Goal: Transaction & Acquisition: Purchase product/service

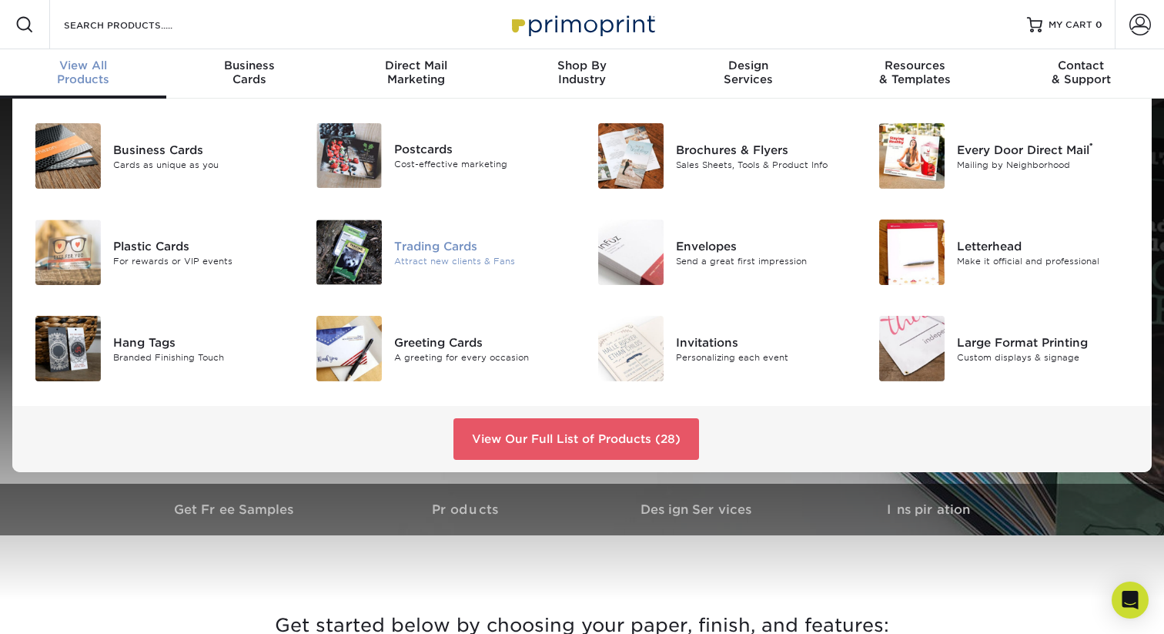
click at [409, 244] on div "Trading Cards" at bounding box center [482, 245] width 176 height 17
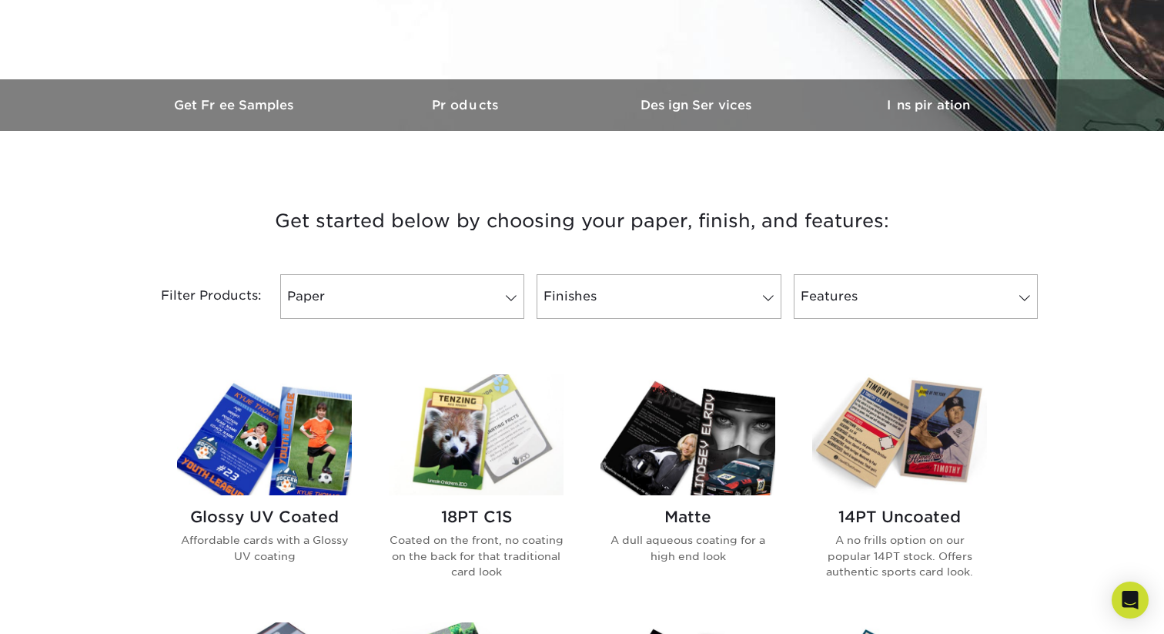
scroll to position [410, 0]
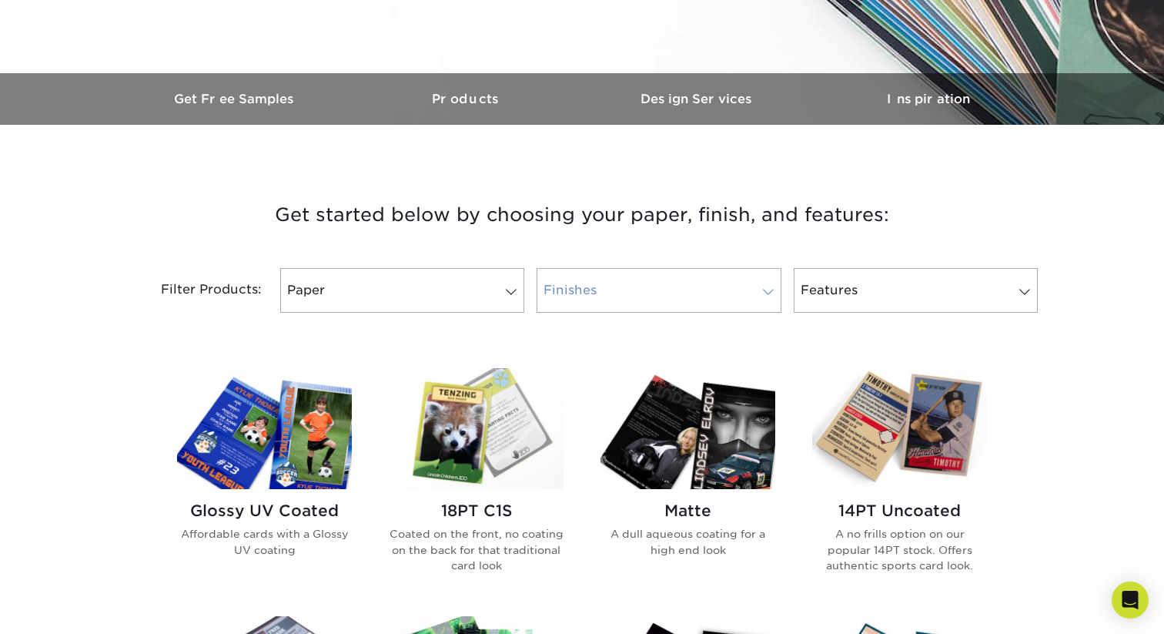
click at [769, 293] on span at bounding box center [769, 292] width 22 height 12
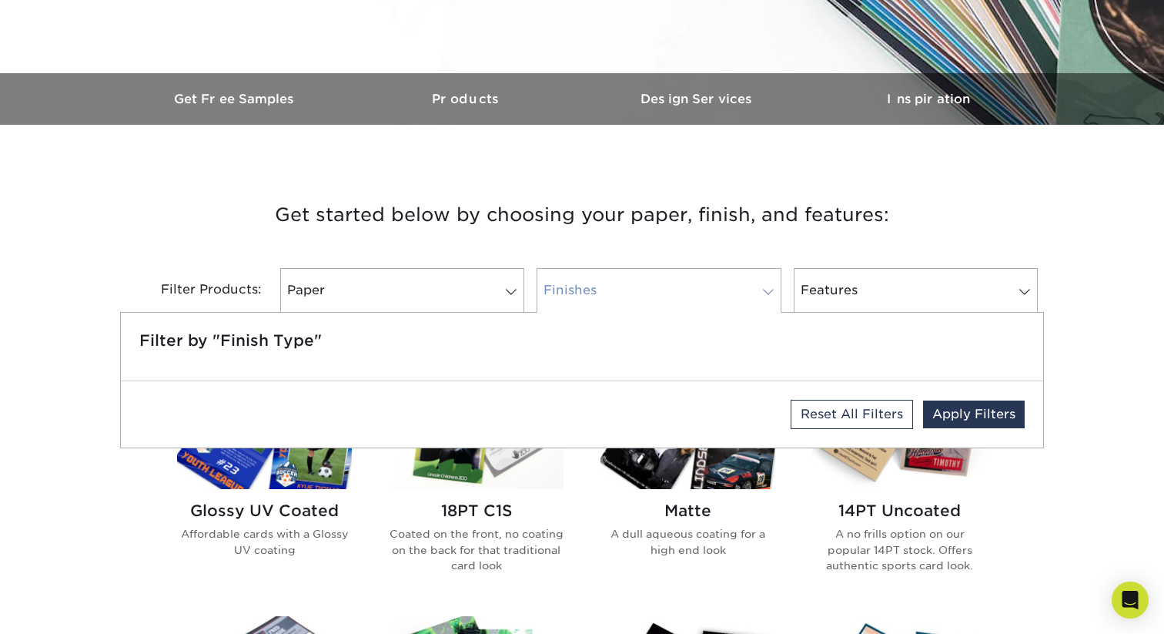
click at [769, 293] on span at bounding box center [769, 292] width 22 height 12
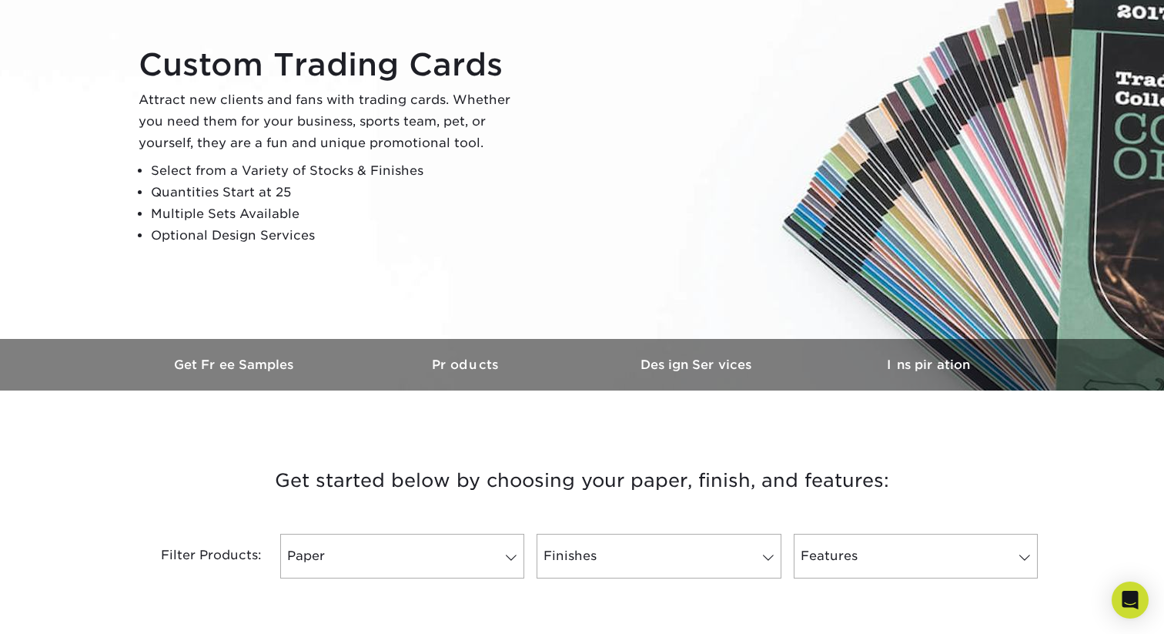
scroll to position [0, 0]
